Goal: Task Accomplishment & Management: Manage account settings

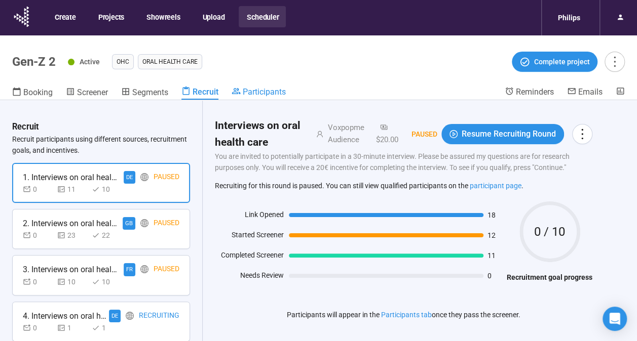
drag, startPoint x: 0, startPoint y: 0, endPoint x: 264, endPoint y: 92, distance: 280.0
click at [264, 92] on span "Participants" at bounding box center [264, 92] width 43 height 10
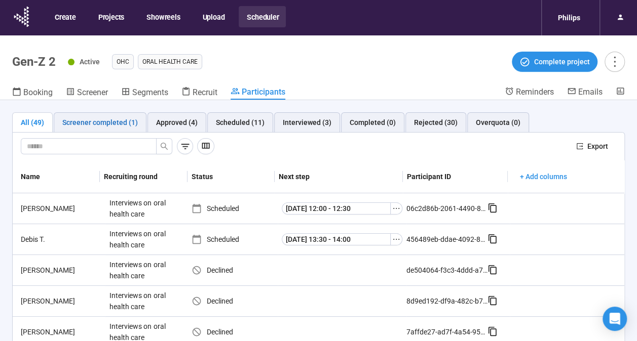
click at [110, 121] on div "Screener completed (1)" at bounding box center [99, 122] width 75 height 11
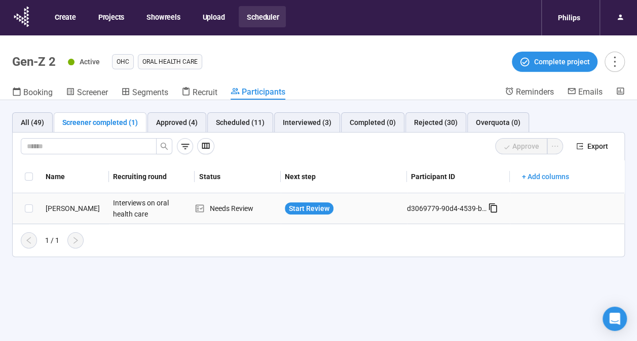
click at [71, 203] on div "[PERSON_NAME]" at bounding box center [75, 208] width 67 height 11
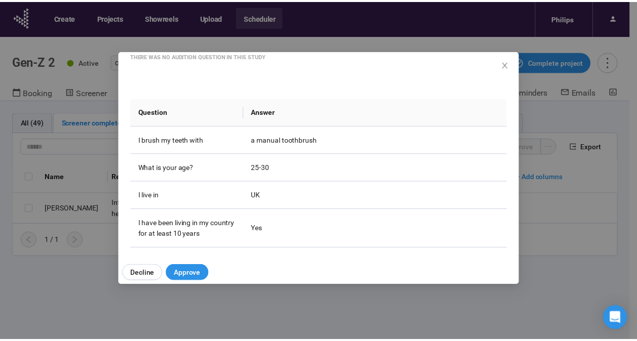
scroll to position [131, 0]
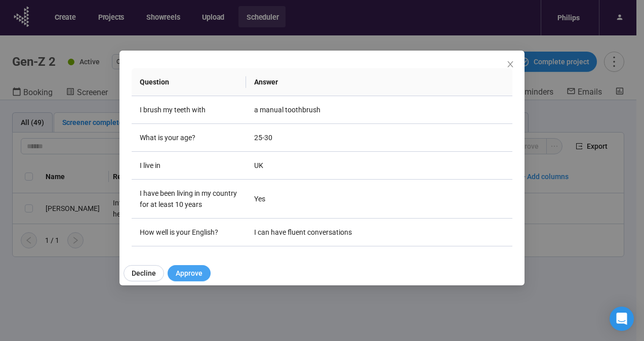
click at [191, 276] on span "Approve" at bounding box center [189, 273] width 27 height 11
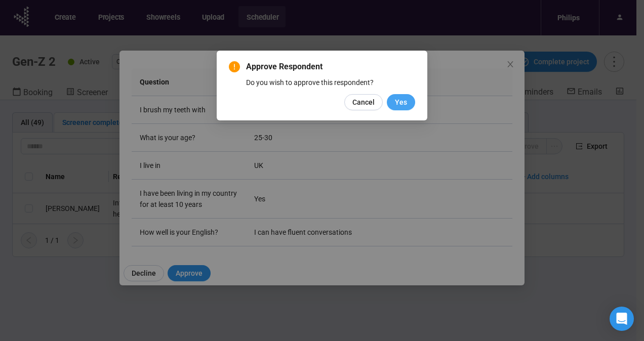
click at [404, 104] on span "Yes" at bounding box center [401, 102] width 12 height 11
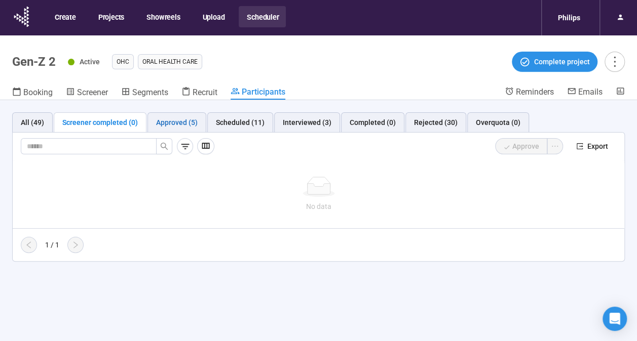
click at [165, 123] on div "Approved (5)" at bounding box center [177, 122] width 42 height 11
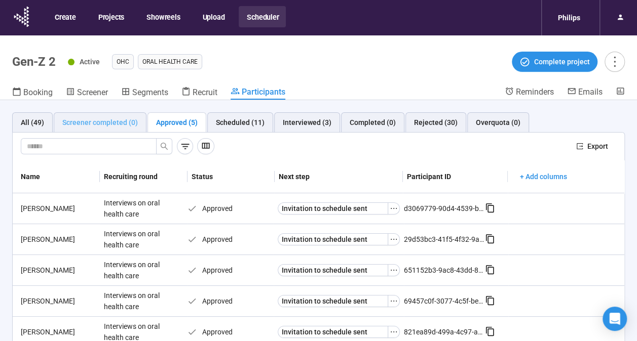
click at [106, 129] on div "Screener completed (0)" at bounding box center [100, 122] width 93 height 20
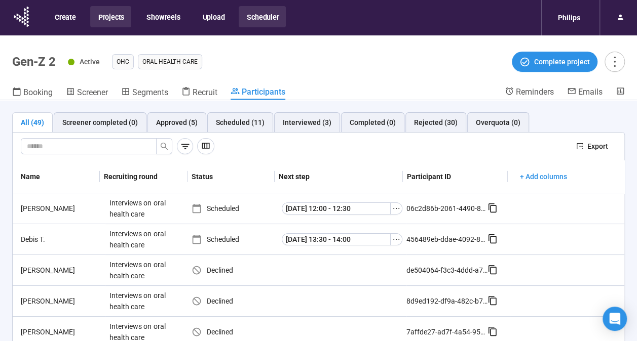
click at [106, 21] on button "Projects" at bounding box center [110, 16] width 41 height 21
